Goal: Check status: Check status

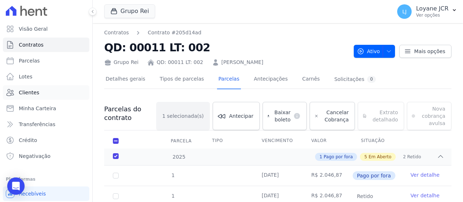
drag, startPoint x: 27, startPoint y: 97, endPoint x: 55, endPoint y: 86, distance: 30.2
click at [27, 91] on span "Clientes" at bounding box center [29, 92] width 20 height 7
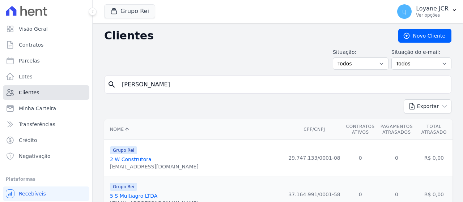
click at [57, 90] on link "Clientes" at bounding box center [46, 92] width 86 height 14
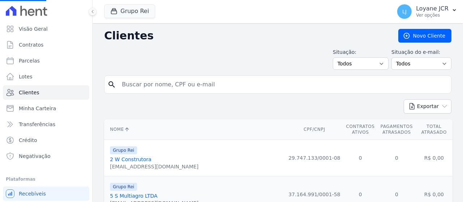
click at [122, 86] on input "search" at bounding box center [282, 84] width 330 height 14
click at [202, 83] on input "search" at bounding box center [282, 84] width 330 height 14
paste input "[PERSON_NAME]"
type input "[PERSON_NAME]"
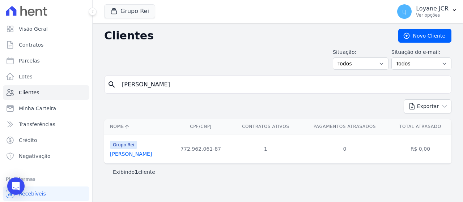
click at [152, 154] on link "[PERSON_NAME]" at bounding box center [131, 154] width 42 height 6
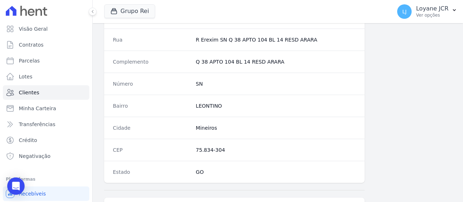
scroll to position [510, 0]
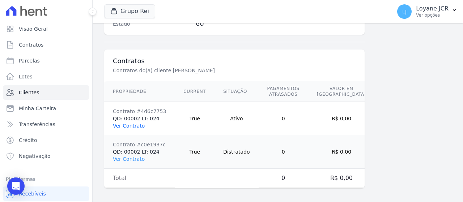
click at [134, 124] on link "Ver Contrato" at bounding box center [129, 126] width 32 height 6
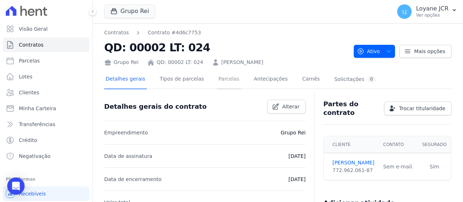
click at [221, 81] on link "Parcelas" at bounding box center [229, 79] width 24 height 19
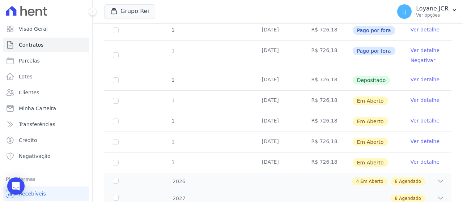
scroll to position [145, 0]
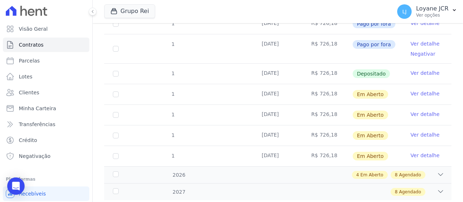
click at [419, 72] on link "Ver detalhe" at bounding box center [424, 72] width 29 height 7
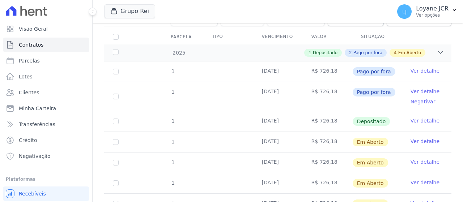
scroll to position [145, 0]
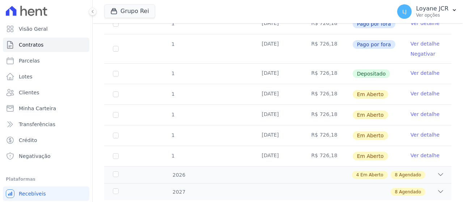
click at [414, 70] on link "Ver detalhe" at bounding box center [424, 72] width 29 height 7
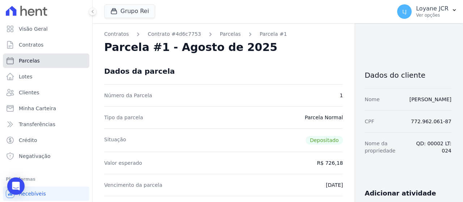
click at [69, 56] on link "Parcelas" at bounding box center [46, 61] width 86 height 14
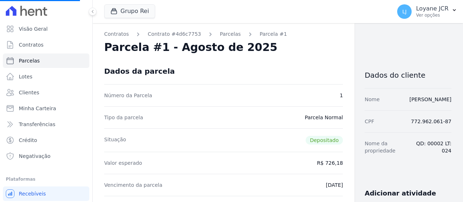
select select
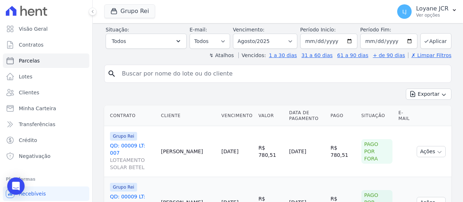
scroll to position [108, 0]
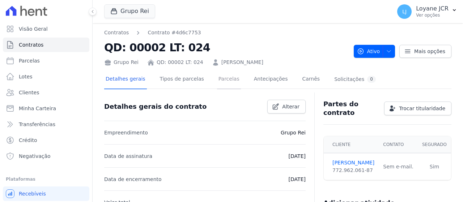
click at [217, 77] on link "Parcelas" at bounding box center [229, 79] width 24 height 19
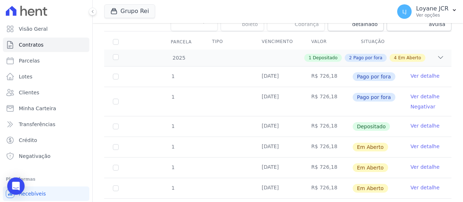
scroll to position [108, 0]
